Goal: Information Seeking & Learning: Find specific fact

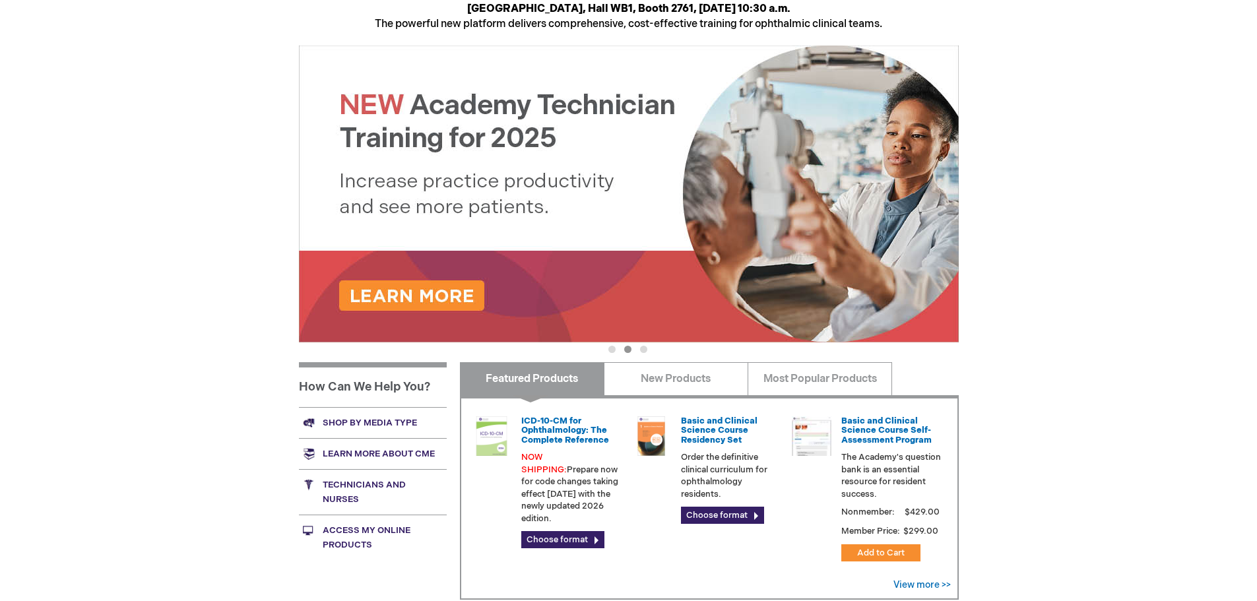
scroll to position [198, 0]
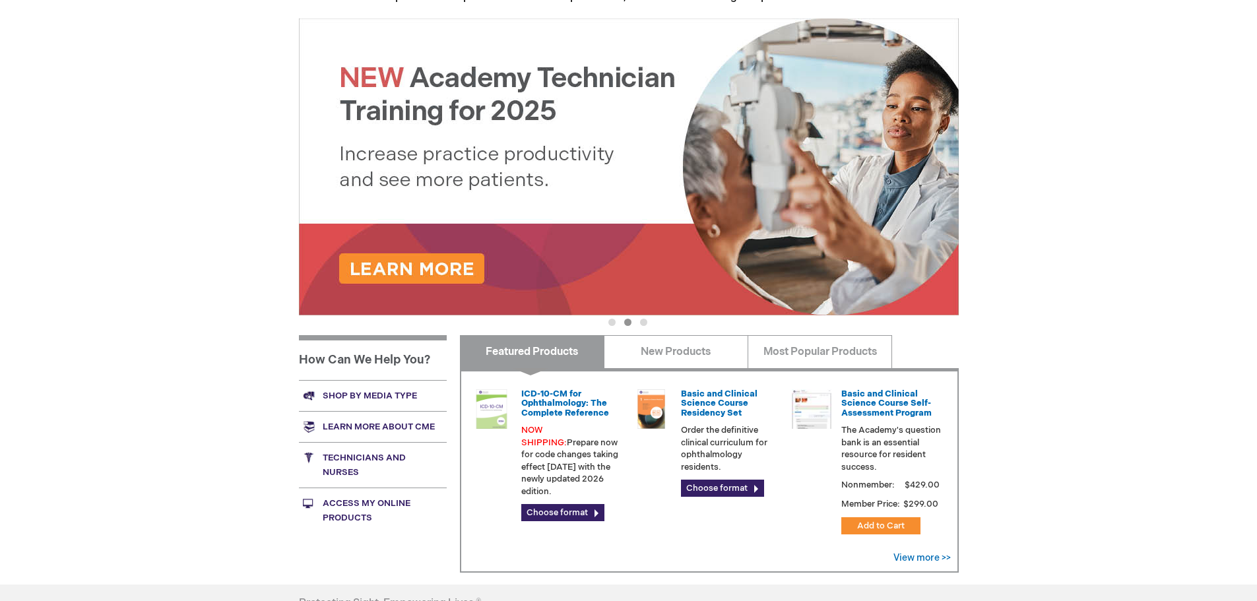
click at [387, 393] on link "Shop by media type" at bounding box center [373, 395] width 148 height 31
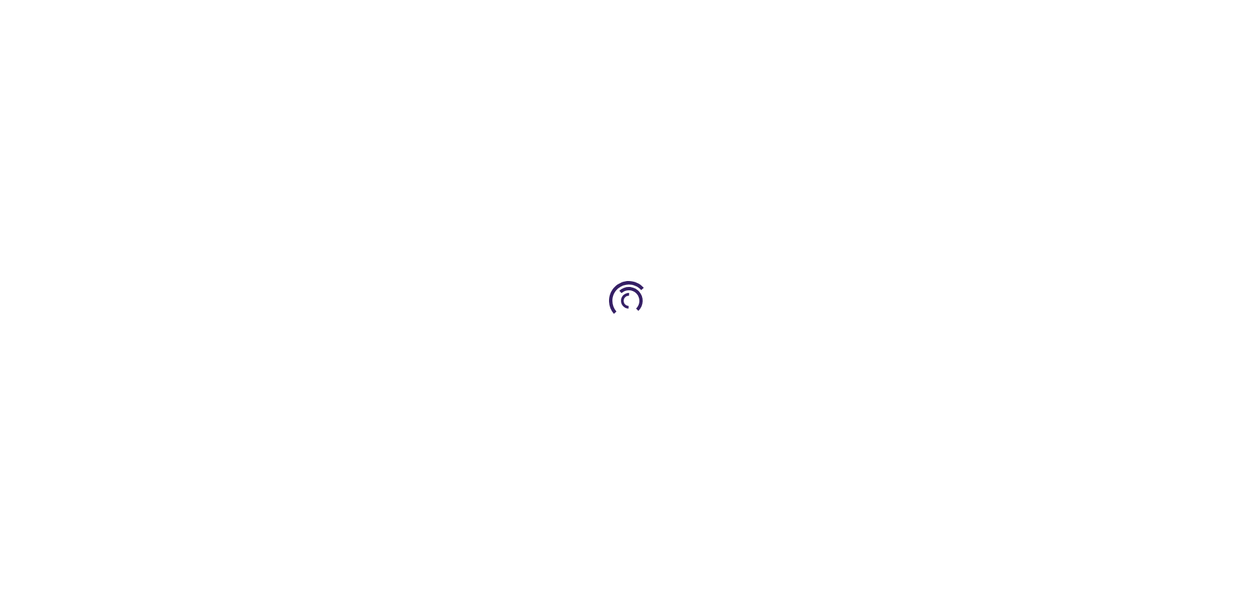
scroll to position [198, 0]
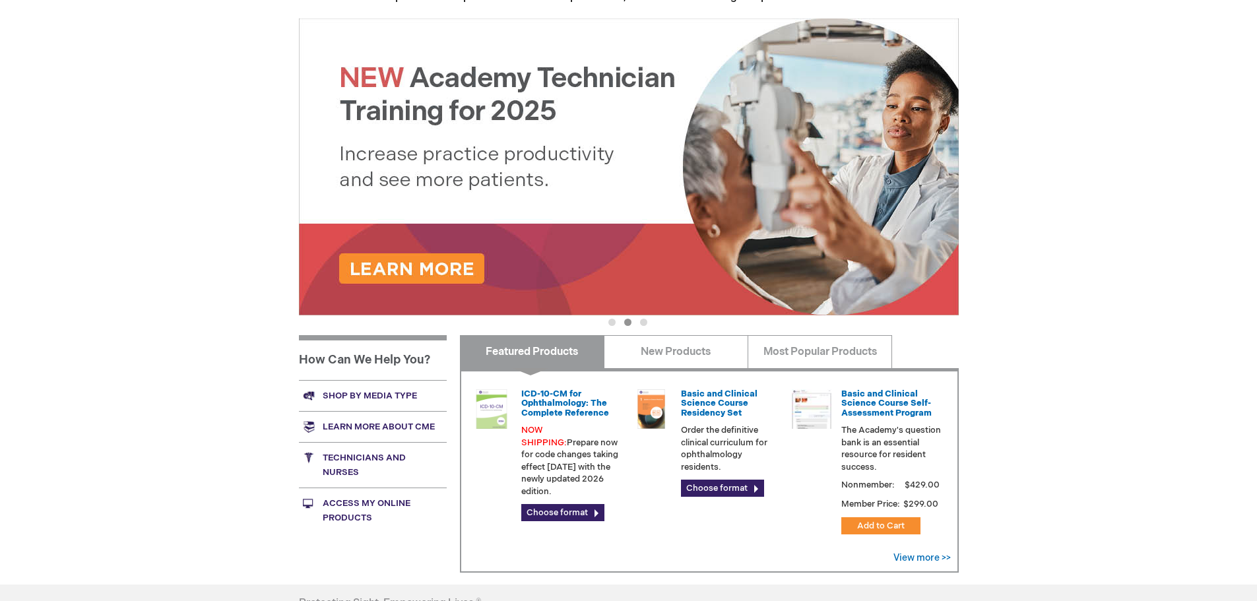
click at [386, 461] on link "Technicians and nurses" at bounding box center [373, 465] width 148 height 46
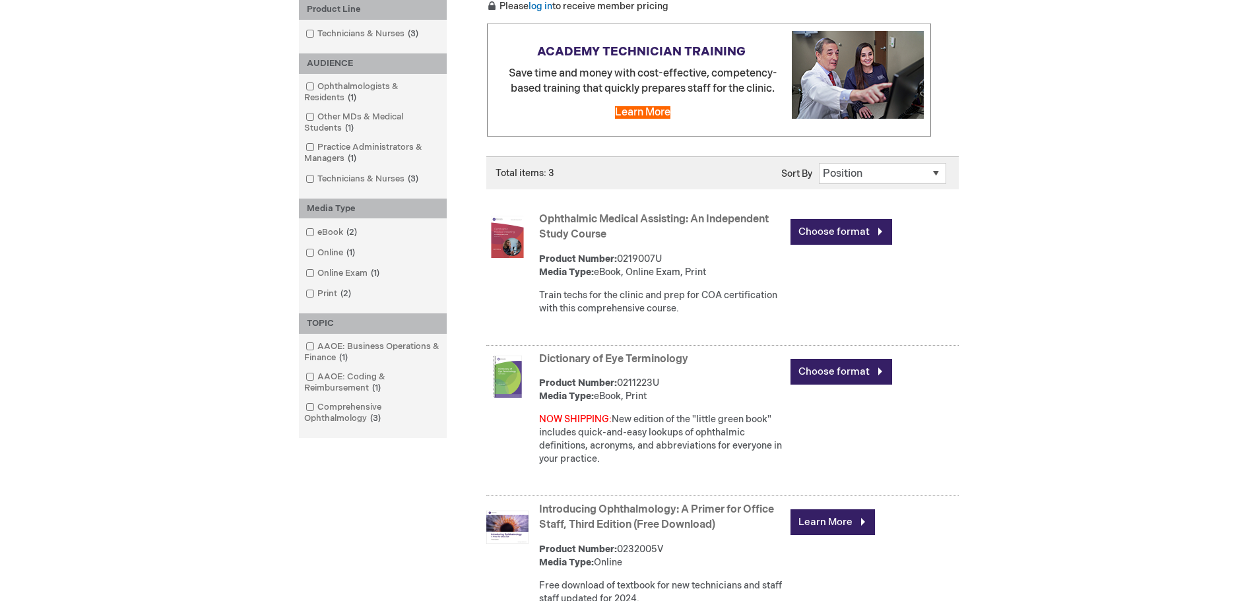
scroll to position [198, 0]
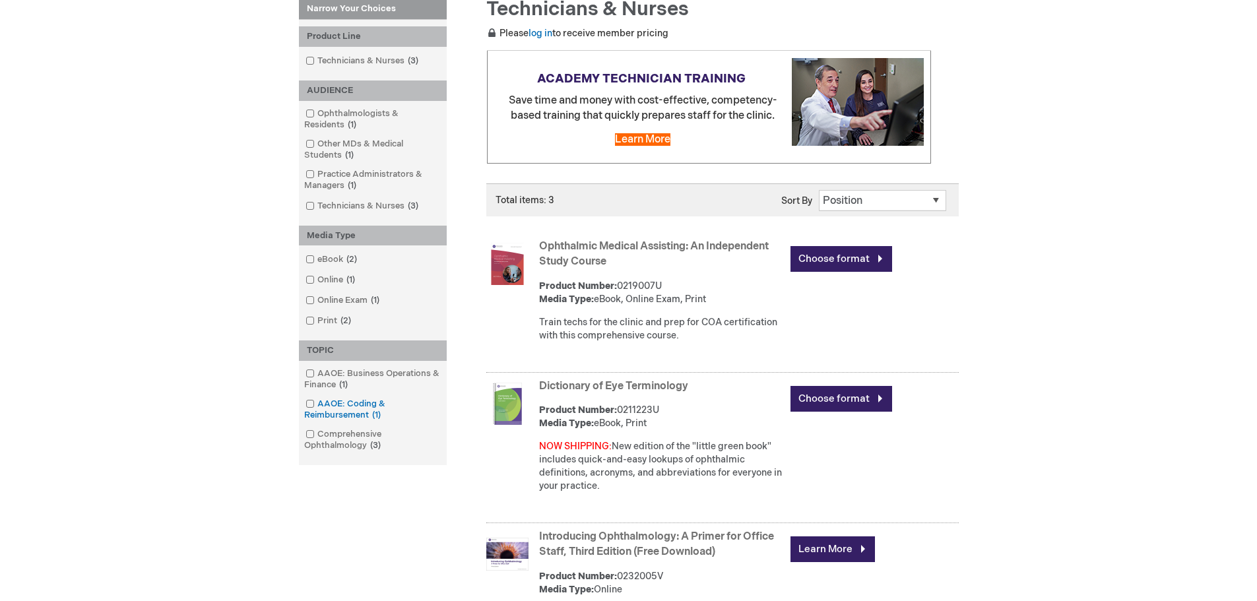
click at [335, 417] on link "AAOE: Coding & Reimbursement 1 item" at bounding box center [372, 410] width 141 height 24
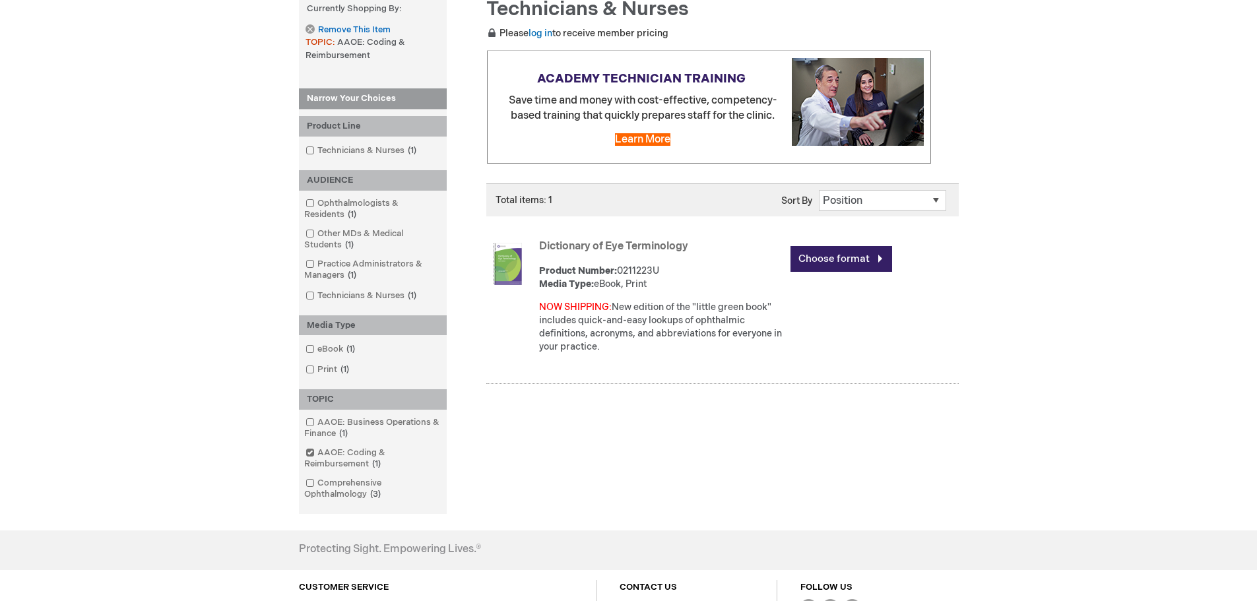
click at [317, 455] on span at bounding box center [317, 452] width 0 height 11
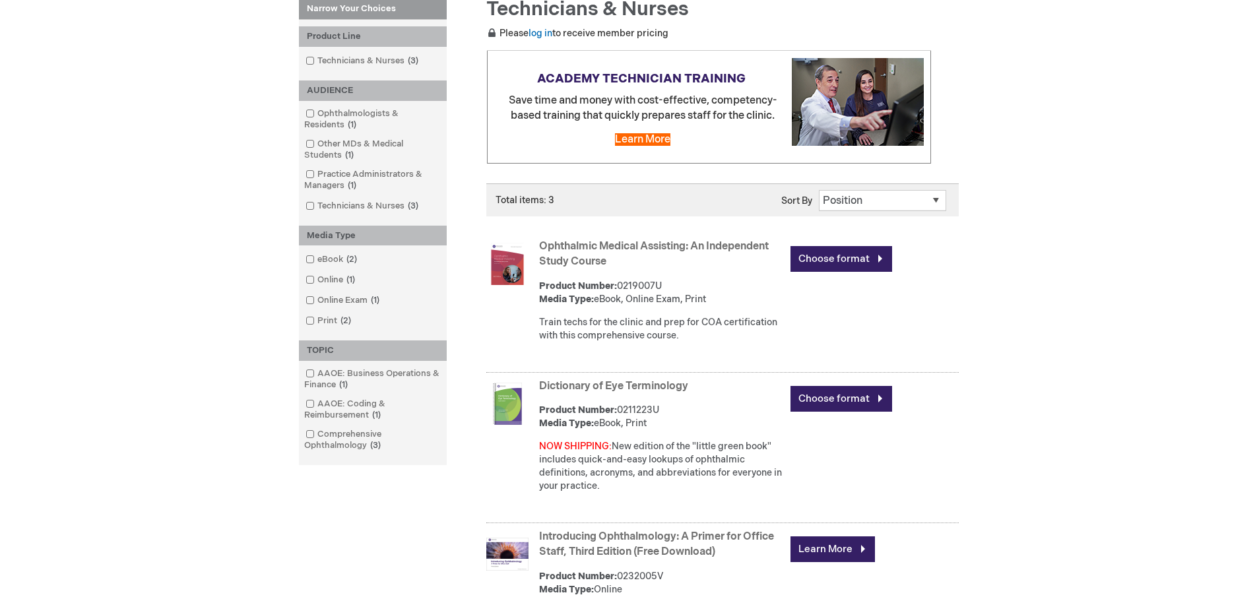
drag, startPoint x: 589, startPoint y: 304, endPoint x: 591, endPoint y: 284, distance: 19.2
click at [591, 292] on div "Product Number: 0219007U Media Type: eBook, Online Exam, Print" at bounding box center [661, 293] width 245 height 26
click at [625, 241] on link "Ophthalmic Medical Assisting: An Independent Study Course" at bounding box center [654, 254] width 230 height 28
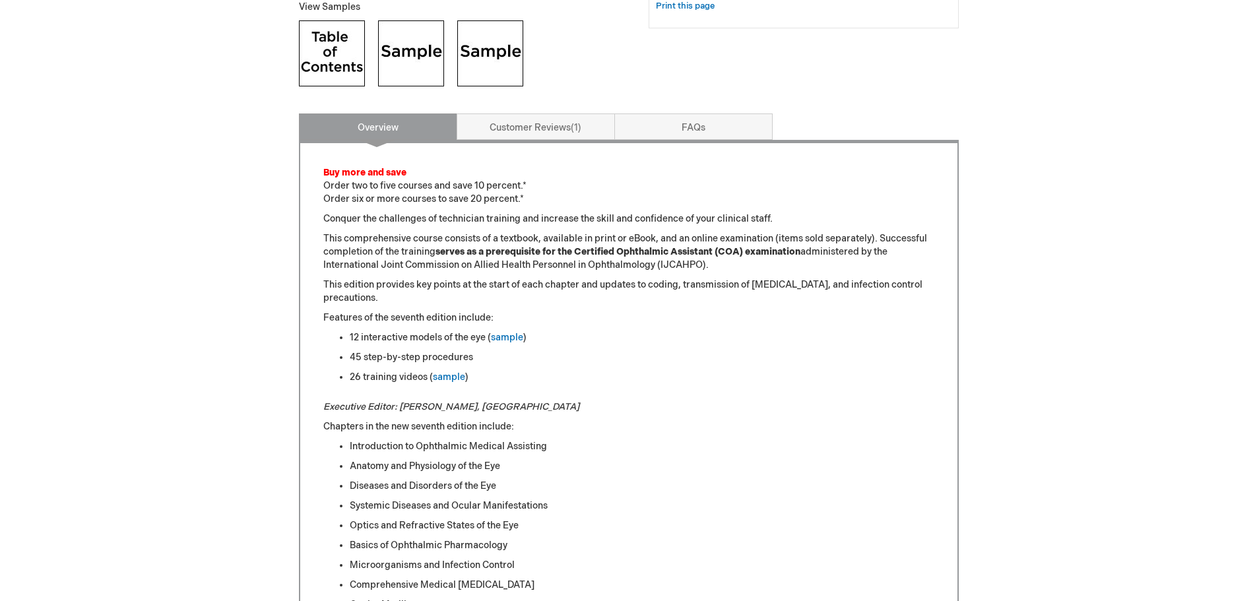
scroll to position [726, 0]
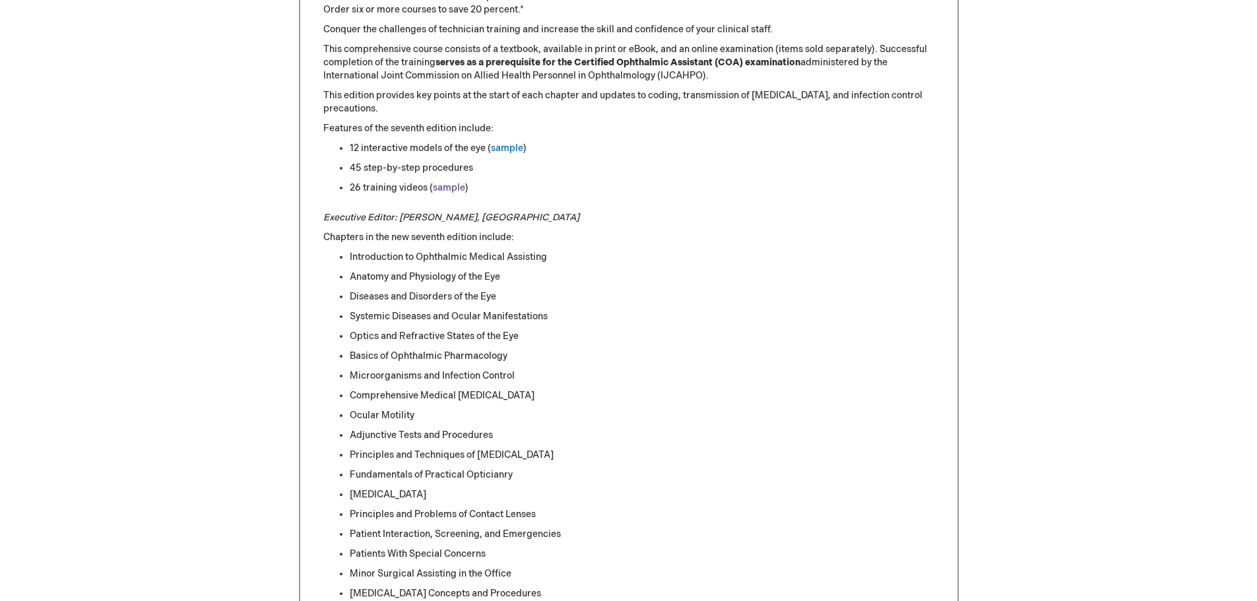
click at [451, 188] on link "sample" at bounding box center [449, 187] width 32 height 11
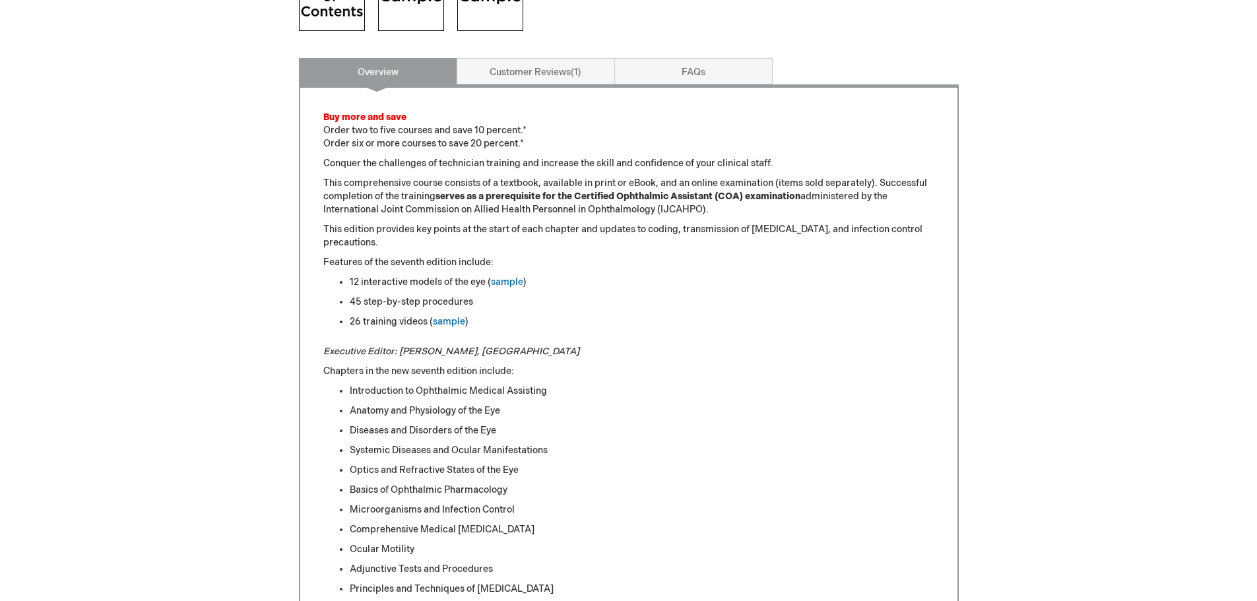
scroll to position [579, 0]
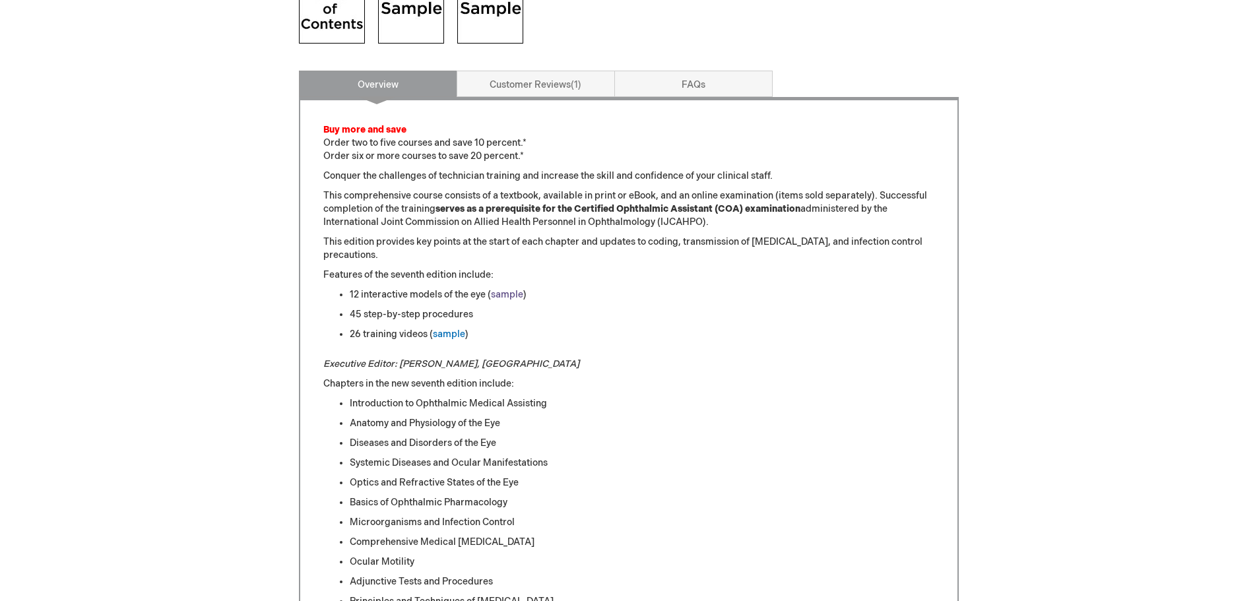
click at [510, 296] on link "sample" at bounding box center [507, 294] width 32 height 11
click at [513, 290] on link "sample" at bounding box center [507, 294] width 32 height 11
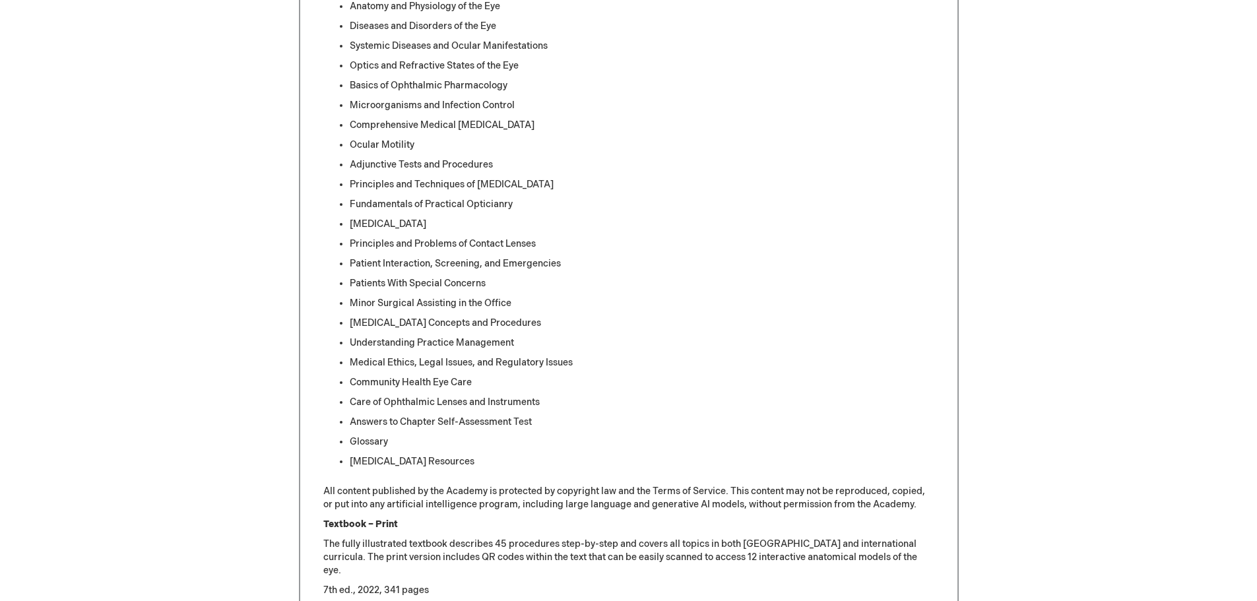
scroll to position [1173, 0]
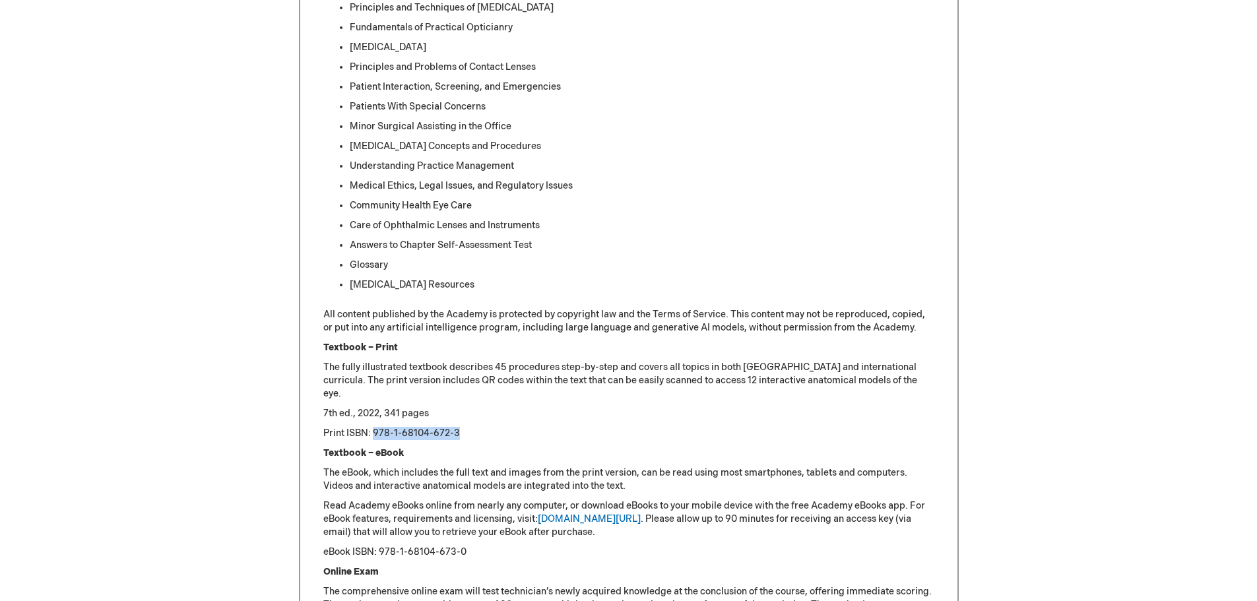
drag, startPoint x: 468, startPoint y: 433, endPoint x: 374, endPoint y: 437, distance: 93.7
click at [374, 437] on p "Print ISBN: 978-1-68104-672-3" at bounding box center [628, 433] width 611 height 13
copy p "978-1-68104-672-3"
